Goal: Information Seeking & Learning: Learn about a topic

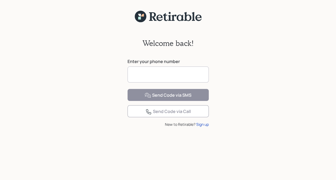
click at [139, 76] on input at bounding box center [167, 74] width 81 height 16
type input "**********"
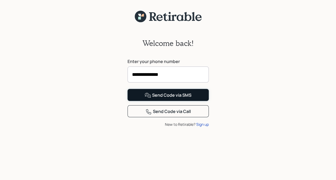
click at [172, 99] on div "Send Code via SMS" at bounding box center [167, 95] width 47 height 6
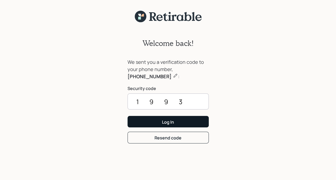
type input "1993"
click at [170, 122] on div "Log In" at bounding box center [168, 122] width 12 height 6
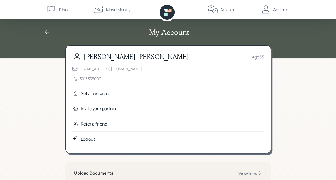
click at [46, 31] on icon at bounding box center [47, 32] width 5 height 4
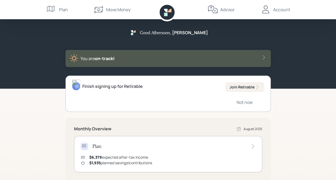
click at [264, 57] on icon at bounding box center [263, 57] width 5 height 5
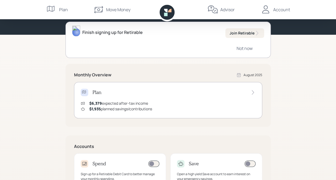
scroll to position [80, 0]
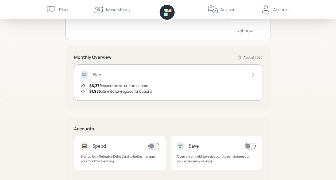
click at [251, 75] on icon at bounding box center [252, 74] width 5 height 5
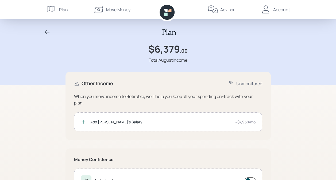
click at [84, 121] on icon at bounding box center [83, 121] width 5 height 5
click at [255, 119] on div "~$7,958/mo" at bounding box center [245, 122] width 21 height 6
click at [59, 11] on div "Plan" at bounding box center [63, 9] width 9 height 6
click at [59, 9] on div "Plan" at bounding box center [63, 9] width 9 height 6
click at [45, 30] on icon at bounding box center [47, 32] width 6 height 6
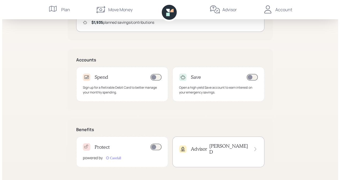
scroll to position [144, 0]
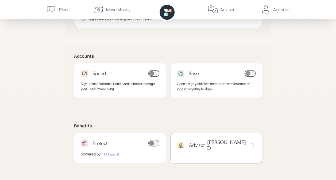
click at [206, 84] on div "Open a high yield Save account to earn interest on your emergency savings." at bounding box center [216, 86] width 78 height 10
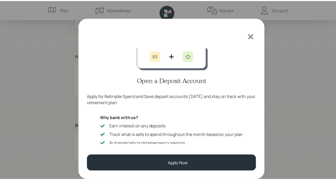
scroll to position [0, 0]
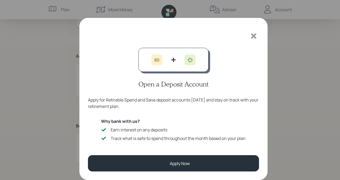
click at [252, 36] on icon at bounding box center [253, 35] width 5 height 5
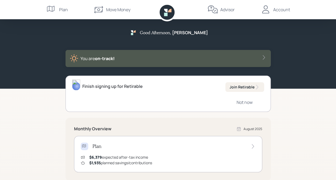
click at [230, 11] on div "Advisor" at bounding box center [227, 9] width 14 height 6
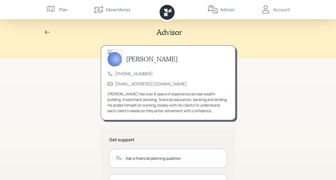
click at [271, 11] on div "Account" at bounding box center [275, 9] width 30 height 19
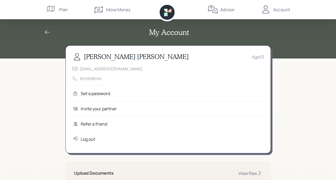
click at [111, 8] on div "Move Money" at bounding box center [118, 9] width 24 height 6
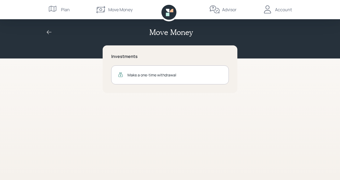
click at [155, 74] on div "Make a one-time withdrawal" at bounding box center [174, 75] width 95 height 6
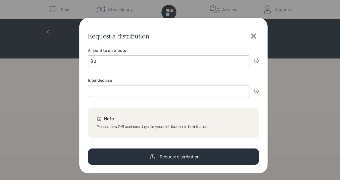
click at [253, 36] on icon at bounding box center [253, 35] width 5 height 5
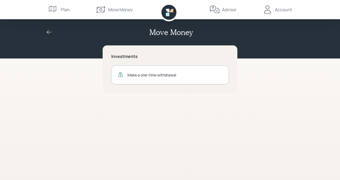
click at [65, 10] on div "Plan" at bounding box center [65, 9] width 9 height 6
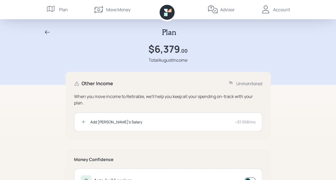
click at [281, 13] on div "Account" at bounding box center [275, 9] width 30 height 19
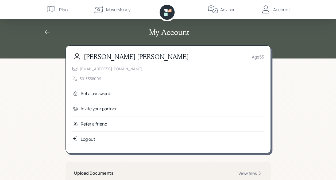
click at [221, 11] on div "Advisor" at bounding box center [227, 9] width 14 height 6
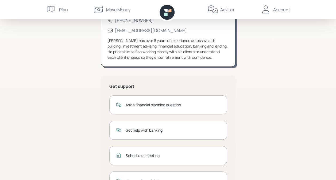
scroll to position [80, 0]
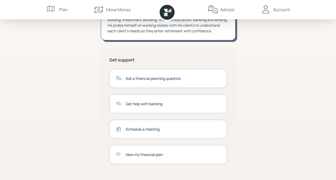
click at [148, 154] on div "View my financial plan" at bounding box center [172, 155] width 95 height 6
click at [285, 9] on div "Account" at bounding box center [281, 9] width 17 height 6
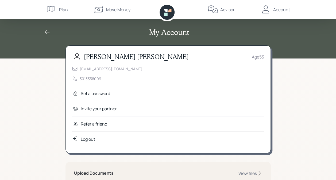
click at [280, 11] on div "Account" at bounding box center [281, 9] width 17 height 6
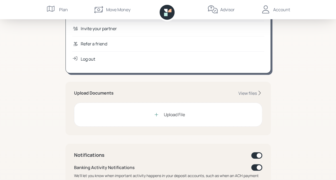
drag, startPoint x: 80, startPoint y: 60, endPoint x: 150, endPoint y: 5, distance: 88.8
click at [81, 59] on div "Log out" at bounding box center [88, 59] width 14 height 6
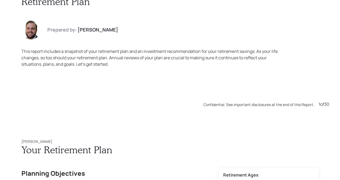
scroll to position [180, 0]
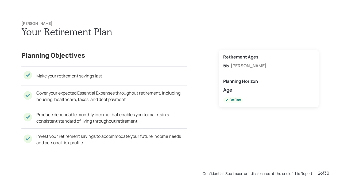
click at [230, 100] on div "On Plan" at bounding box center [232, 100] width 15 height 5
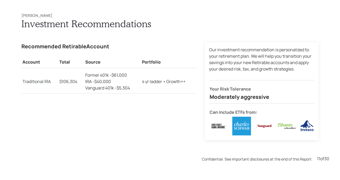
scroll to position [1799, 0]
